Goal: Transaction & Acquisition: Subscribe to service/newsletter

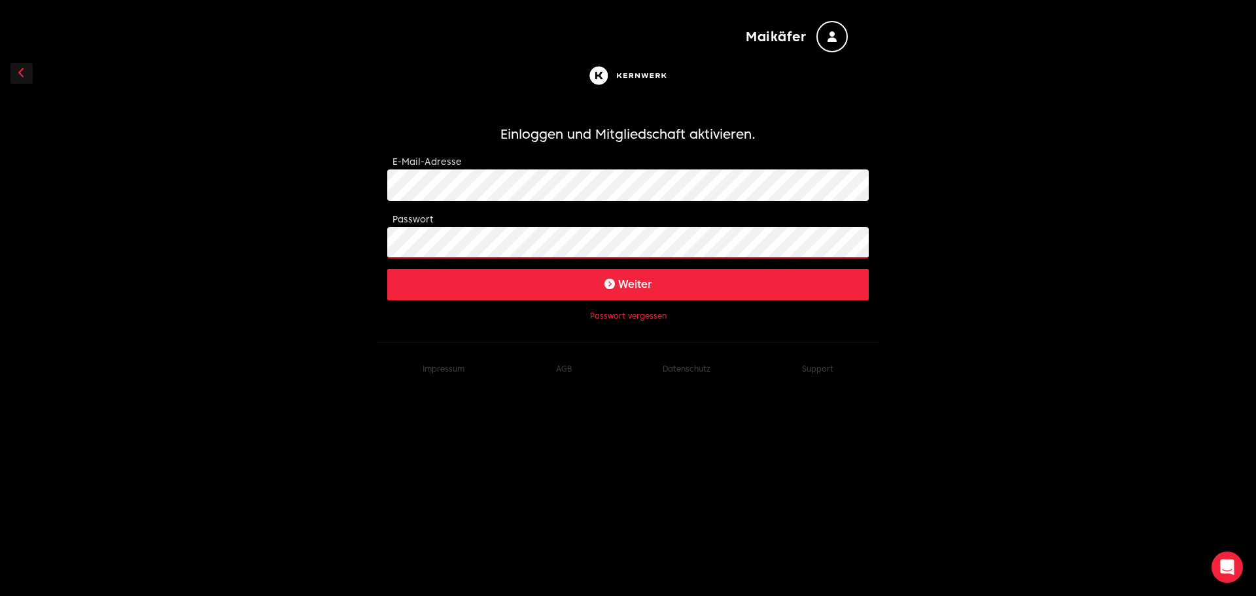
click button "Weiter" at bounding box center [628, 284] width 482 height 31
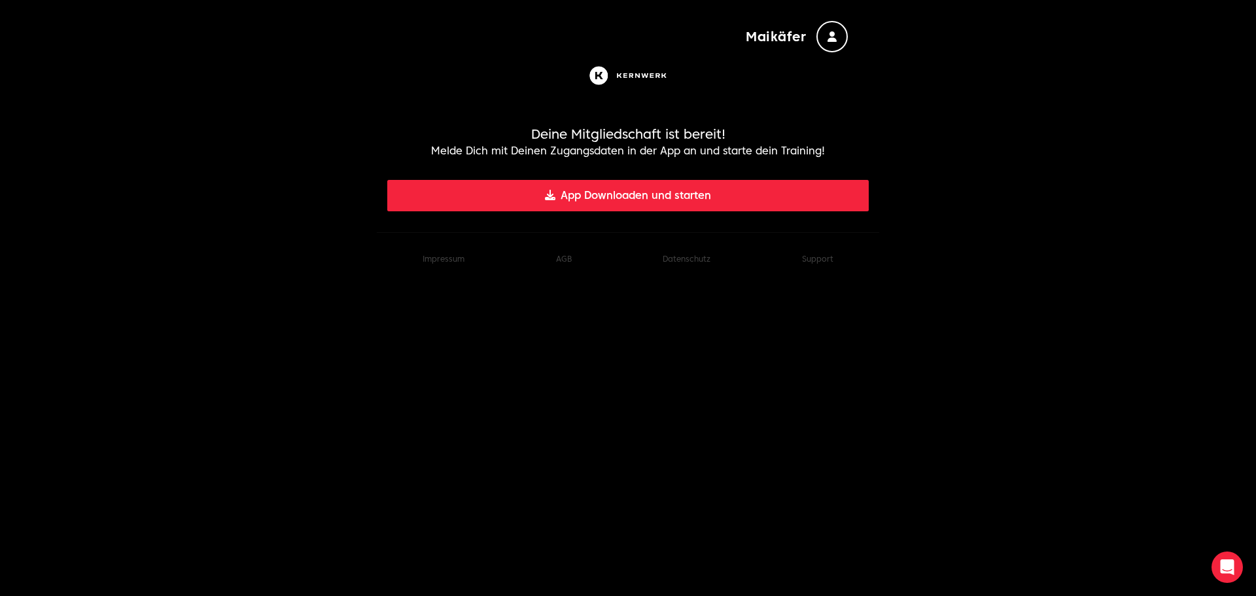
click at [830, 34] on icon "button" at bounding box center [832, 36] width 9 height 10
drag, startPoint x: 658, startPoint y: 59, endPoint x: 655, endPoint y: 69, distance: 10.8
click at [655, 69] on header at bounding box center [628, 75] width 482 height 46
click at [655, 71] on img at bounding box center [628, 76] width 84 height 26
click at [689, 193] on button "App Downloaden und starten" at bounding box center [628, 195] width 482 height 31
